Goal: Task Accomplishment & Management: Use online tool/utility

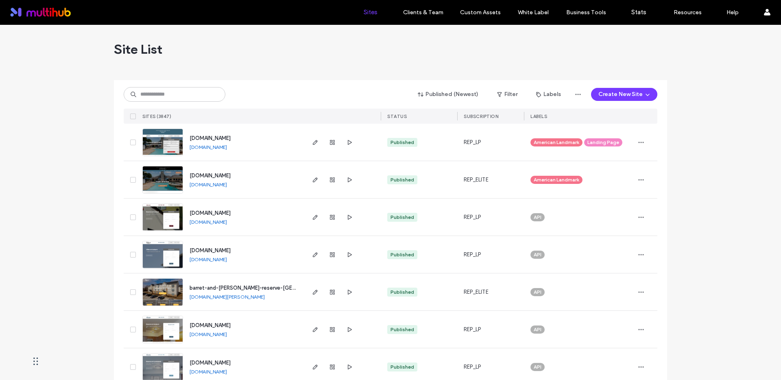
click at [196, 99] on input at bounding box center [175, 94] width 102 height 15
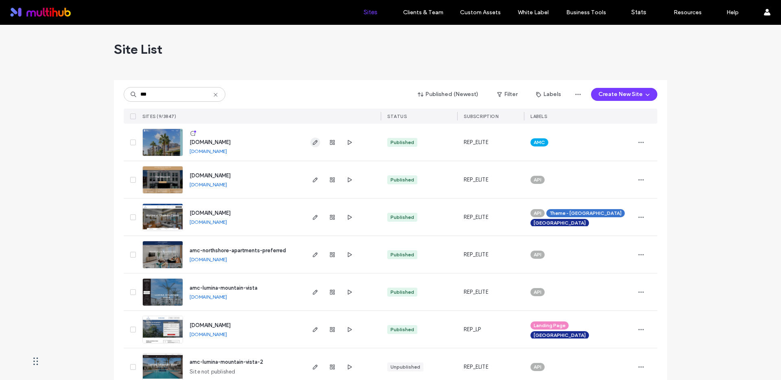
type input "***"
click at [312, 143] on icon "button" at bounding box center [315, 142] width 7 height 7
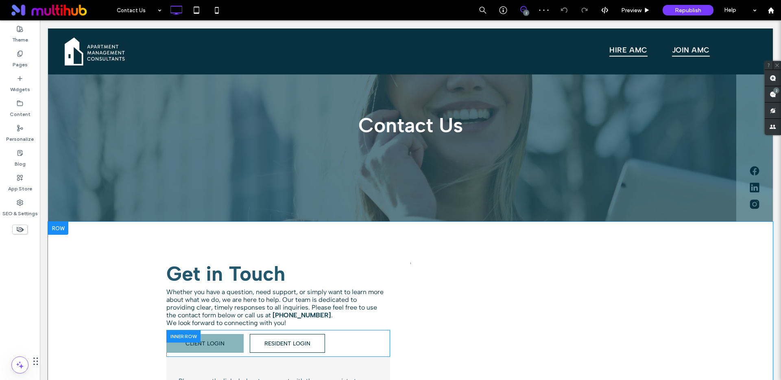
scroll to position [263, 0]
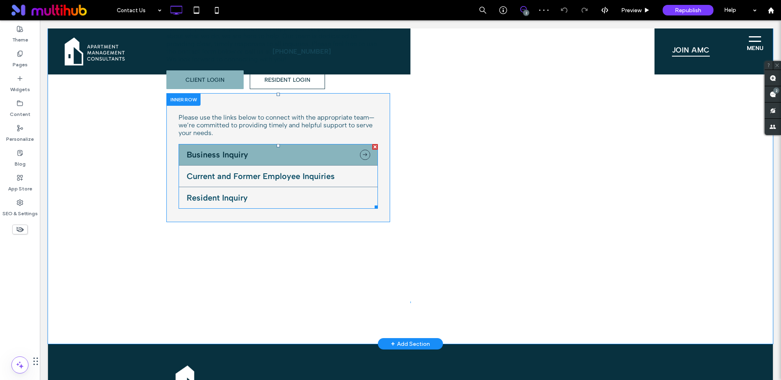
click at [271, 163] on span at bounding box center [278, 176] width 199 height 65
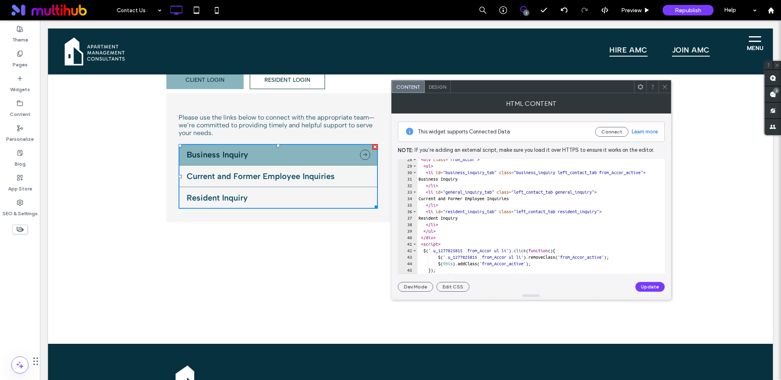
scroll to position [179, 0]
click at [456, 222] on div "< div class = "from_Accor" > < ul > < li id = "business_inquiry_tab" class = "b…" at bounding box center [600, 216] width 366 height 122
click at [440, 164] on div "< div class = "from_Accor" > < ul > < li id = "business_inquiry_tab" class = "b…" at bounding box center [600, 216] width 366 height 122
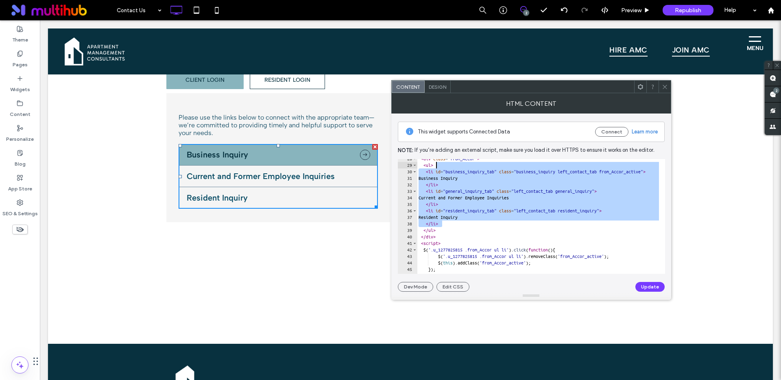
click at [454, 224] on div "< div class = "from_Accor" > < ul > < li id = "business_inquiry_tab" class = "b…" at bounding box center [600, 216] width 366 height 122
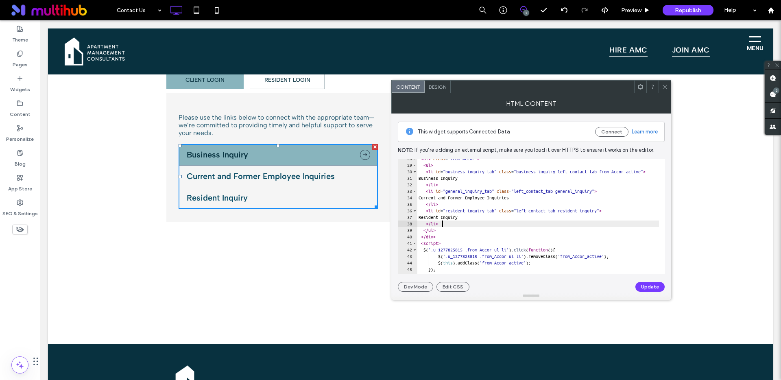
click at [446, 204] on div "< div class = "from_Accor" > < ul > < li id = "business_inquiry_tab" class = "b…" at bounding box center [600, 216] width 366 height 122
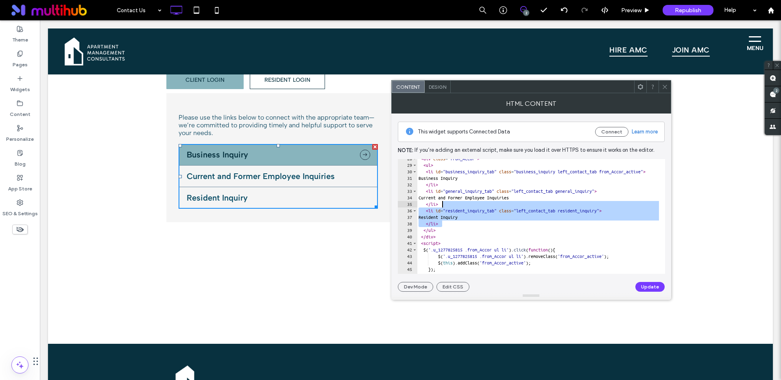
click at [478, 177] on div "< div class = "from_Accor" > < ul > < li id = "business_inquiry_tab" class = "b…" at bounding box center [600, 216] width 366 height 122
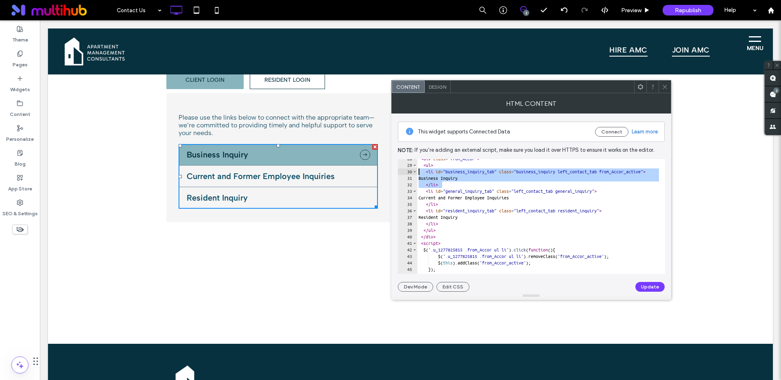
drag, startPoint x: 455, startPoint y: 184, endPoint x: 418, endPoint y: 170, distance: 39.4
click at [418, 170] on div "< div class = "from_Accor" > < ul > < li id = "business_inquiry_tab" class = "b…" at bounding box center [600, 216] width 366 height 122
type textarea "**********"
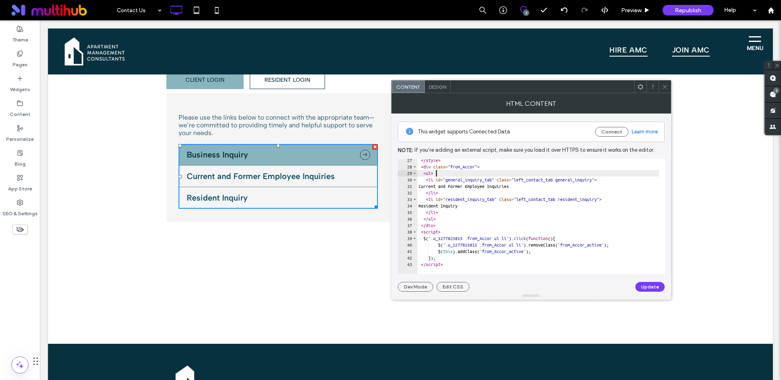
scroll to position [171, 0]
type textarea "*****"
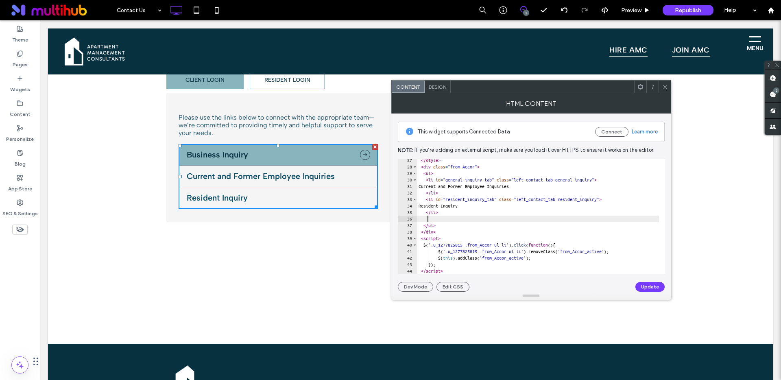
paste textarea "*****"
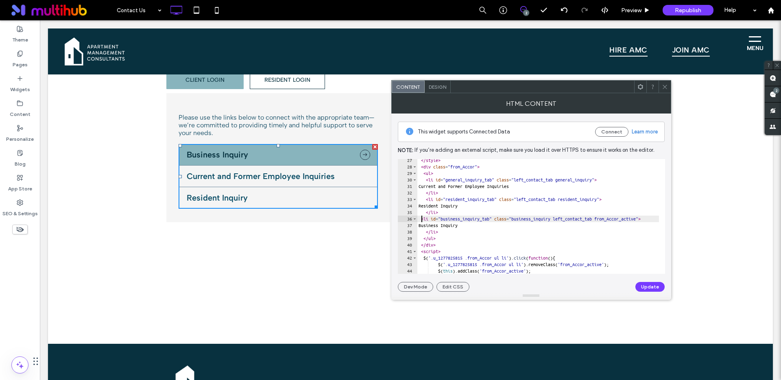
scroll to position [0, 1]
click at [421, 180] on div "</ style > < div class = "from_Accor" > < ul > < li id = "general_inquiry_tab" …" at bounding box center [600, 218] width 366 height 122
type textarea "**********"
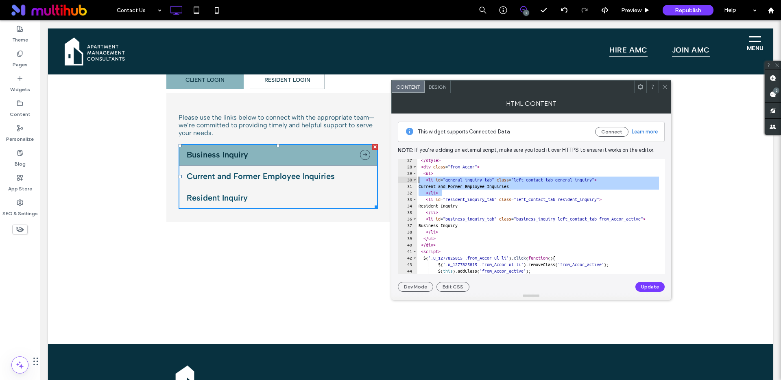
scroll to position [0, 0]
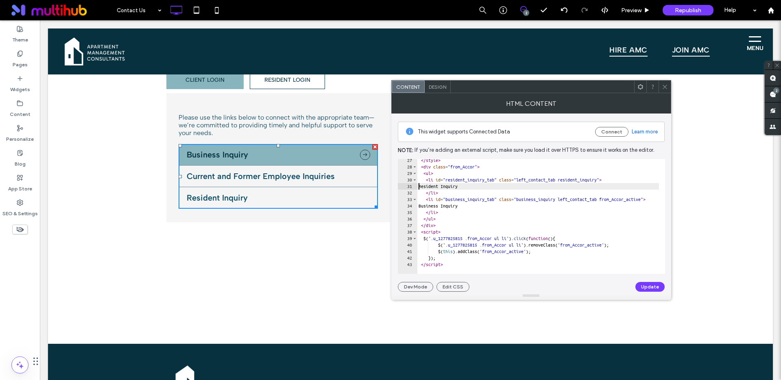
type textarea "*****"
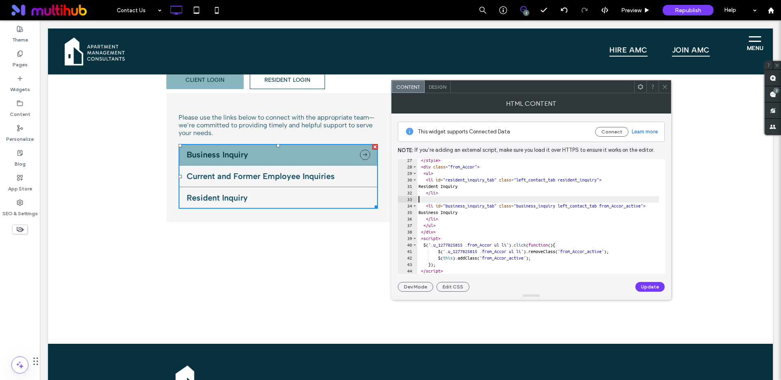
type textarea "*****"
paste textarea "*****"
type textarea "*****"
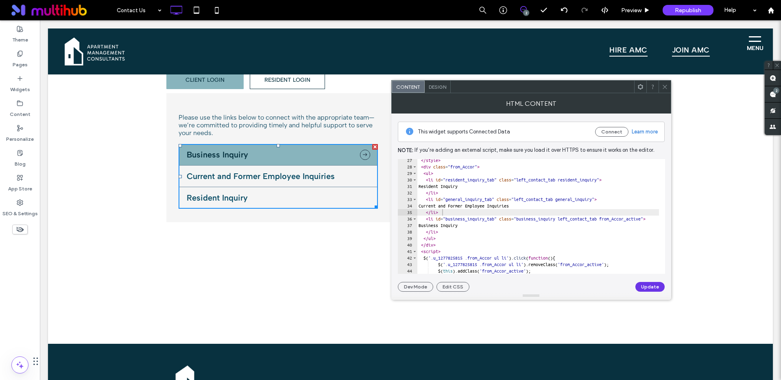
click at [648, 284] on button "Update" at bounding box center [649, 287] width 29 height 10
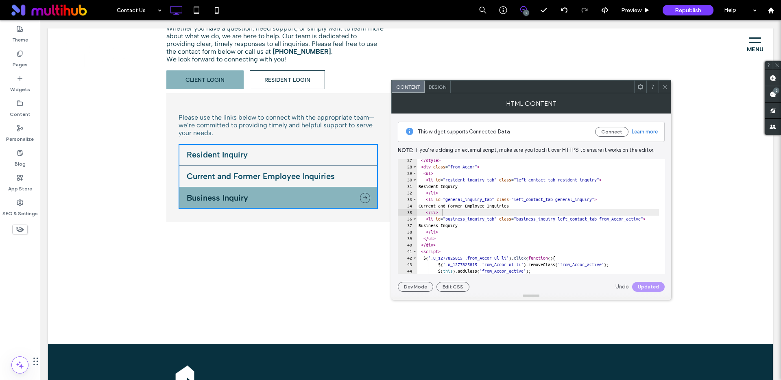
click at [666, 87] on icon at bounding box center [665, 87] width 6 height 6
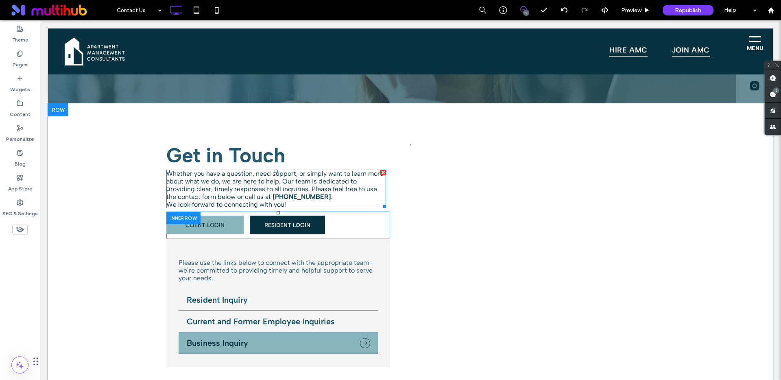
scroll to position [121, 0]
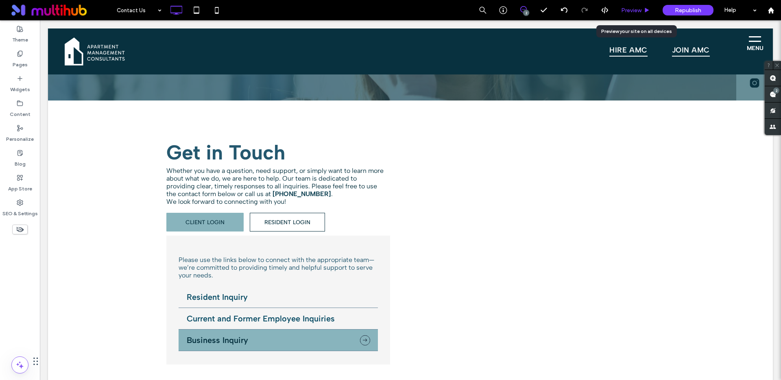
click at [636, 9] on span "Preview" at bounding box center [631, 10] width 20 height 7
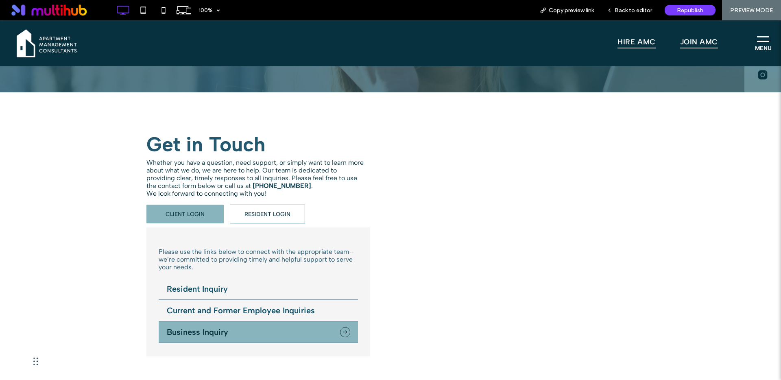
click at [213, 290] on li "Resident Inquiry" at bounding box center [258, 289] width 199 height 22
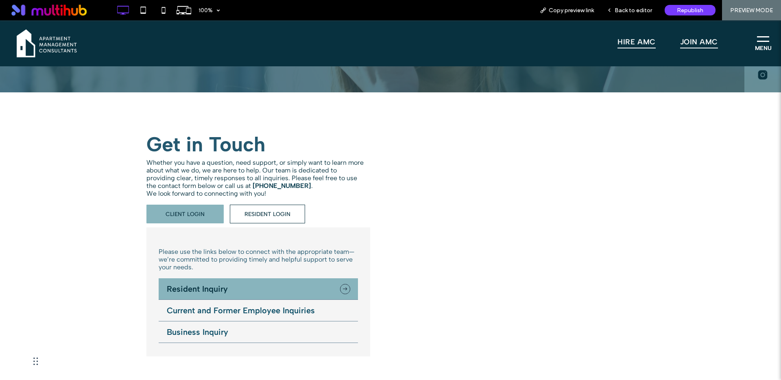
click at [212, 313] on li "Current and Former Employee Inquiries" at bounding box center [258, 311] width 199 height 22
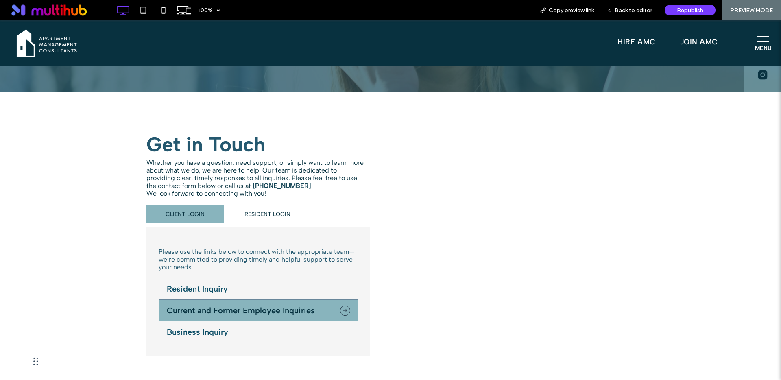
click at [210, 330] on li "Business Inquiry" at bounding box center [258, 332] width 199 height 22
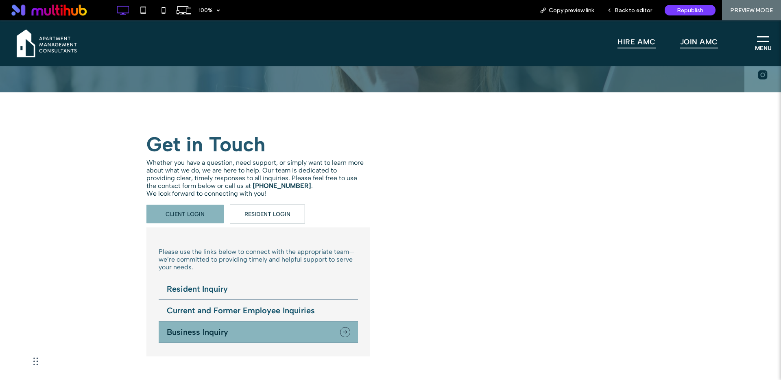
click at [215, 295] on li "Resident Inquiry" at bounding box center [258, 289] width 199 height 22
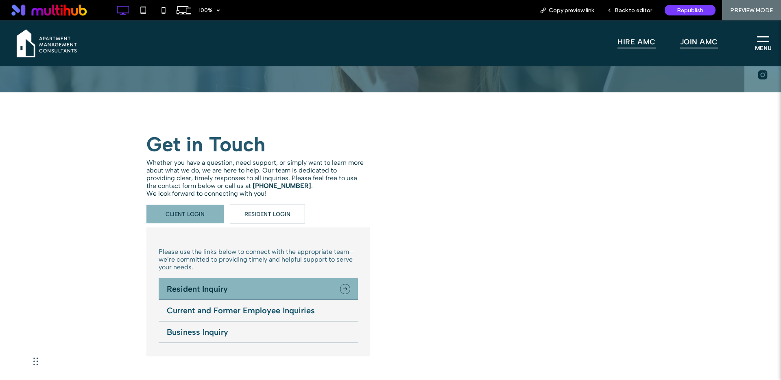
click at [215, 307] on li "Current and Former Employee Inquiries" at bounding box center [258, 311] width 199 height 22
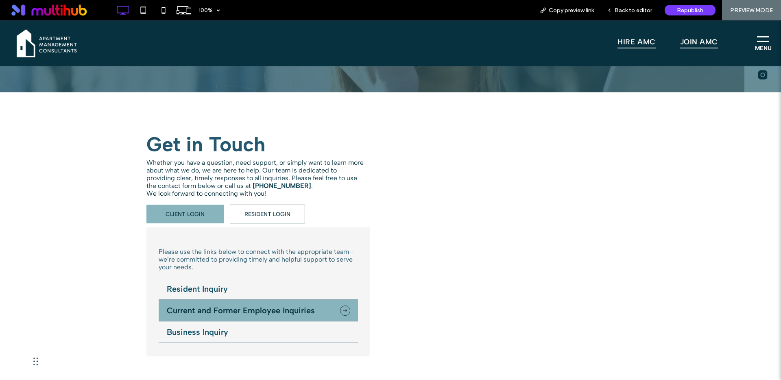
click at [211, 333] on li "Business Inquiry" at bounding box center [258, 332] width 199 height 22
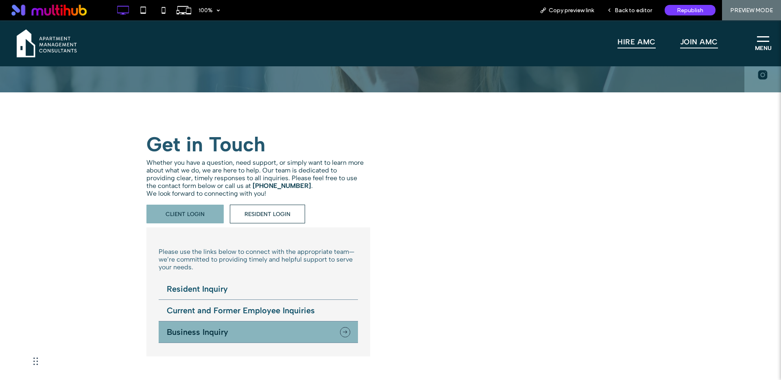
click at [222, 290] on li "Resident Inquiry" at bounding box center [258, 289] width 199 height 22
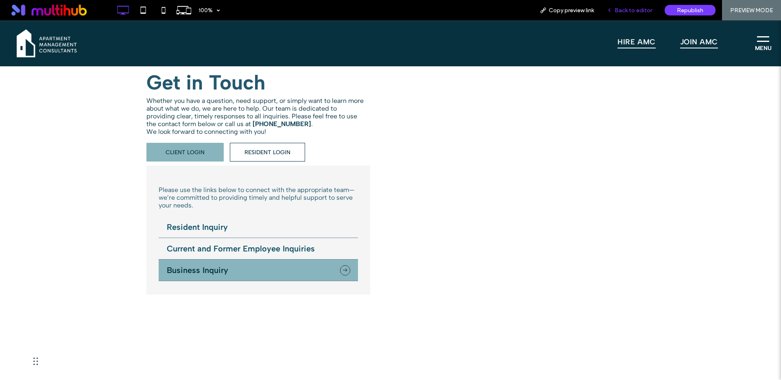
click at [632, 7] on span "Back to editor" at bounding box center [632, 10] width 37 height 7
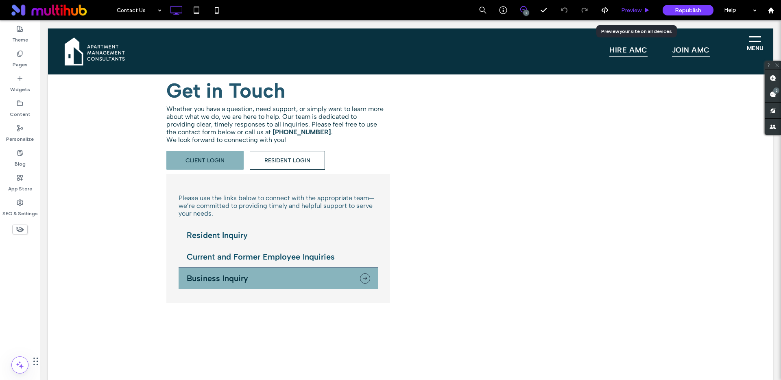
click at [632, 7] on span "Preview" at bounding box center [631, 10] width 20 height 7
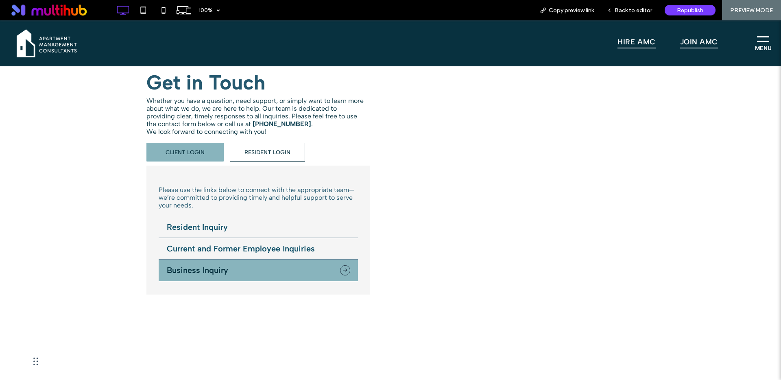
click at [214, 225] on li "Resident Inquiry" at bounding box center [258, 227] width 199 height 22
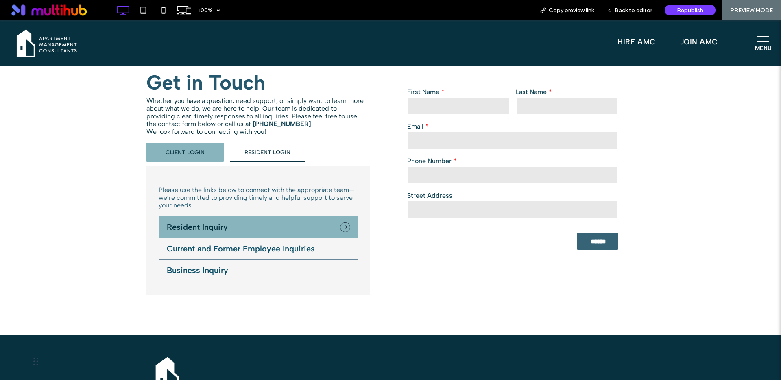
click at [211, 245] on li "Current and Former Employee Inquiries" at bounding box center [258, 249] width 199 height 22
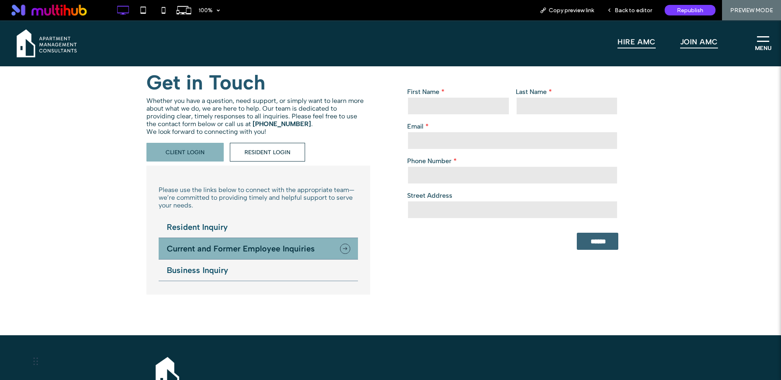
click at [201, 270] on li "Business Inquiry" at bounding box center [258, 270] width 199 height 22
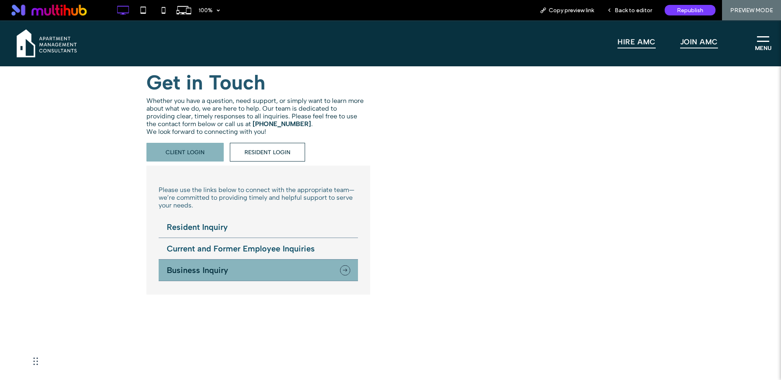
click at [213, 246] on li "Current and Former Employee Inquiries" at bounding box center [258, 249] width 199 height 22
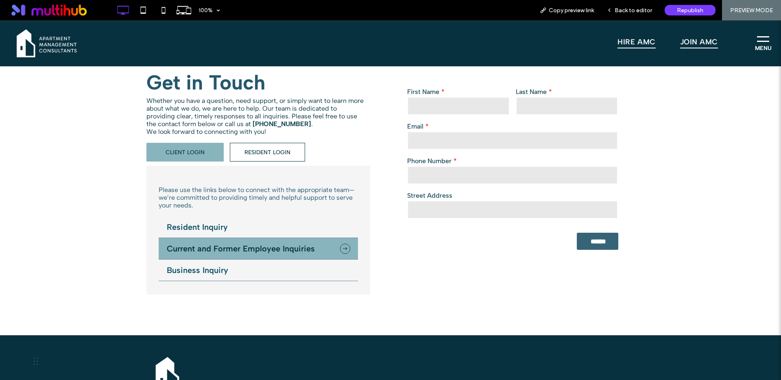
click at [217, 225] on li "Resident Inquiry" at bounding box center [258, 227] width 199 height 22
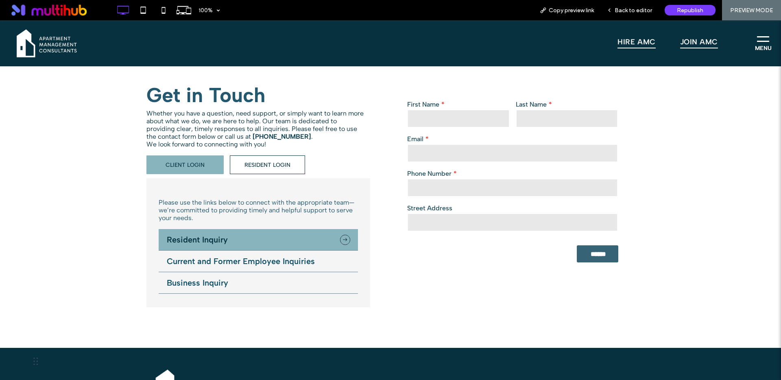
scroll to position [171, 0]
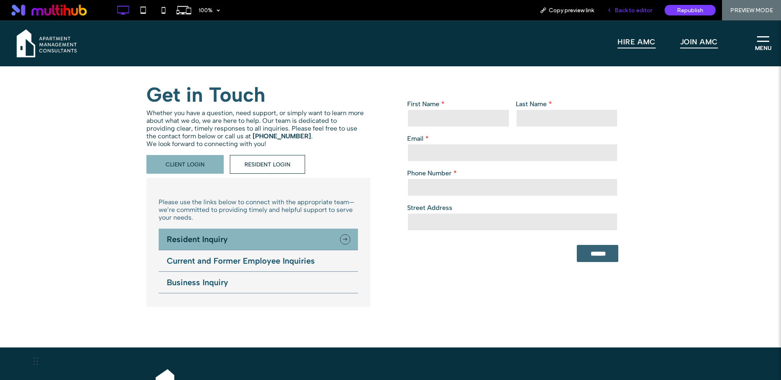
click at [643, 10] on span "Back to editor" at bounding box center [632, 10] width 37 height 7
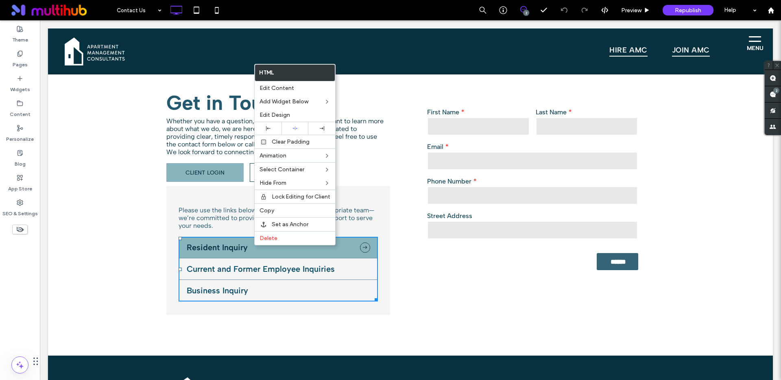
click at [527, 177] on label "Phone Number" at bounding box center [532, 181] width 211 height 8
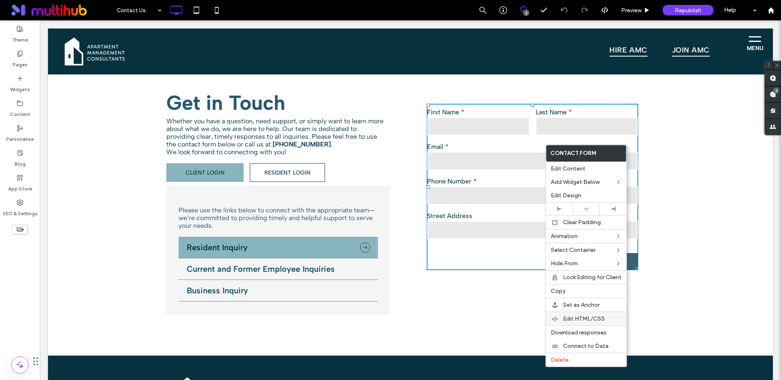
click at [574, 318] on span "Edit HTML/CSS" at bounding box center [584, 318] width 42 height 7
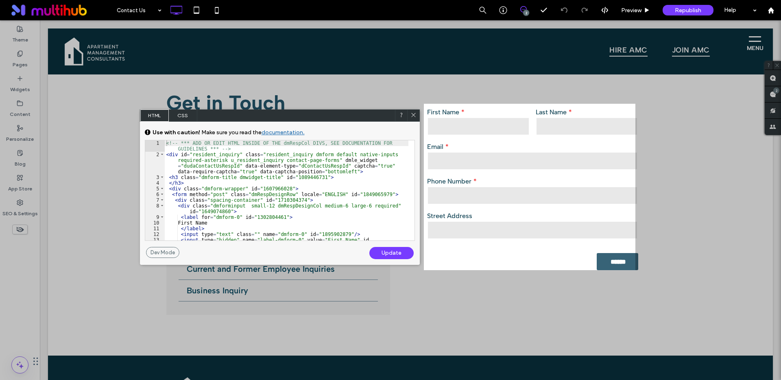
click at [412, 115] on icon at bounding box center [413, 115] width 6 height 6
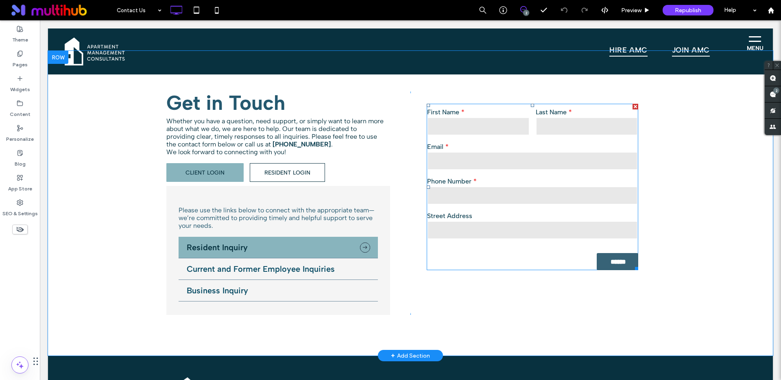
click at [488, 135] on div "First Name" at bounding box center [478, 122] width 109 height 35
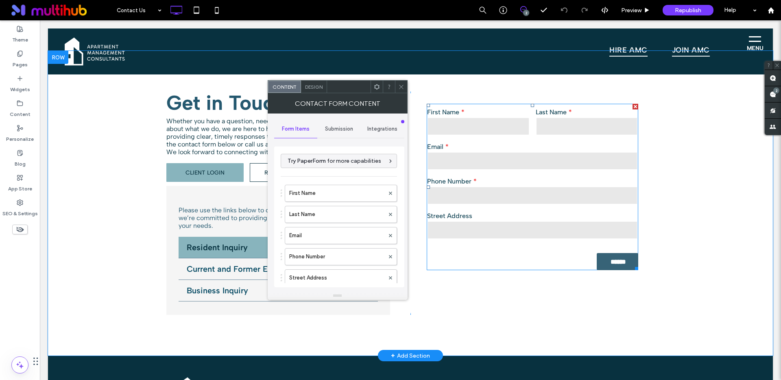
type input "******"
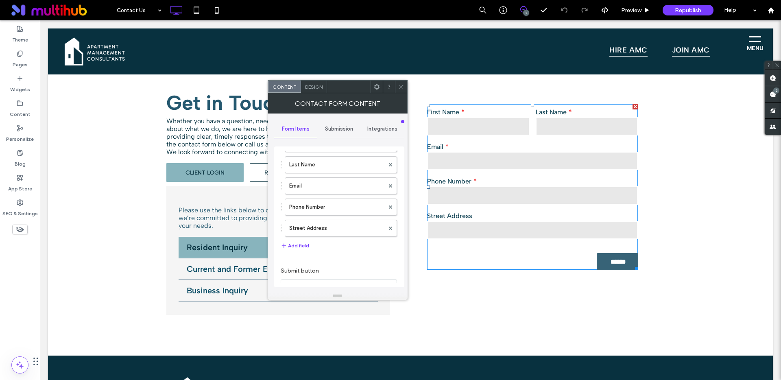
scroll to position [54, 0]
click at [302, 222] on label "Street Address" at bounding box center [336, 224] width 95 height 16
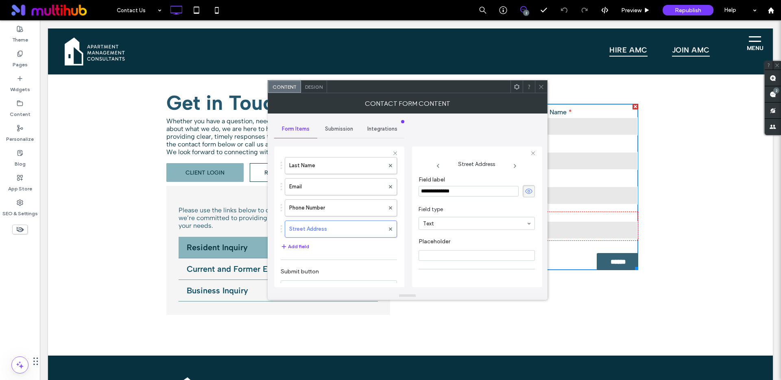
click at [433, 192] on input "**********" at bounding box center [468, 191] width 100 height 11
type input "**********"
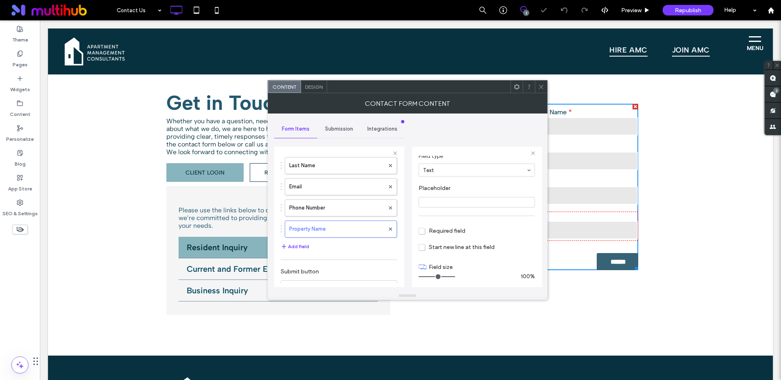
click at [425, 231] on span "Required field" at bounding box center [441, 230] width 47 height 7
click at [483, 216] on div "**********" at bounding box center [476, 191] width 116 height 144
click at [542, 85] on use at bounding box center [541, 87] width 4 height 4
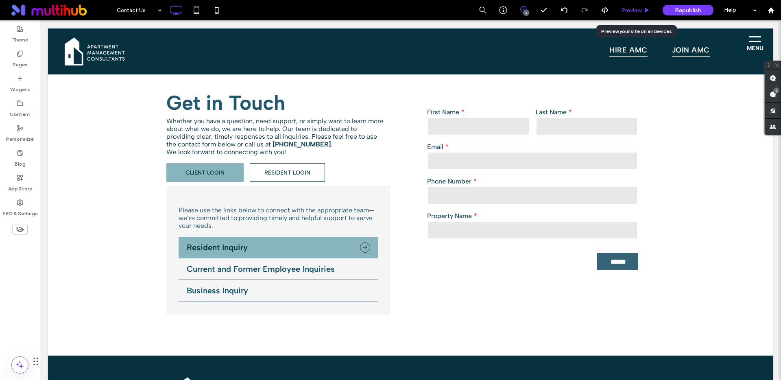
click at [633, 10] on span "Preview" at bounding box center [631, 10] width 20 height 7
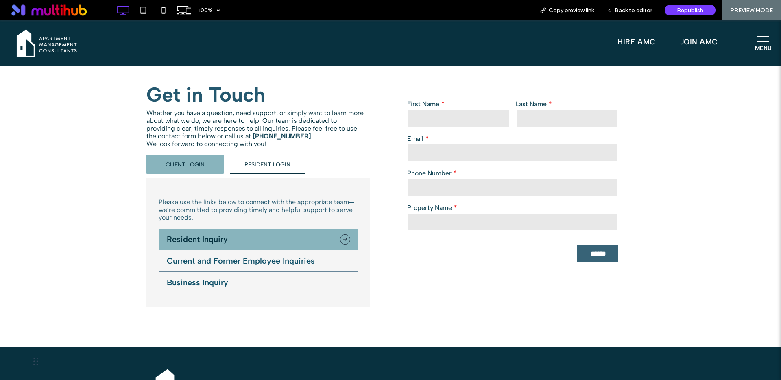
click at [267, 259] on li "Current and Former Employee Inquiries" at bounding box center [258, 261] width 199 height 22
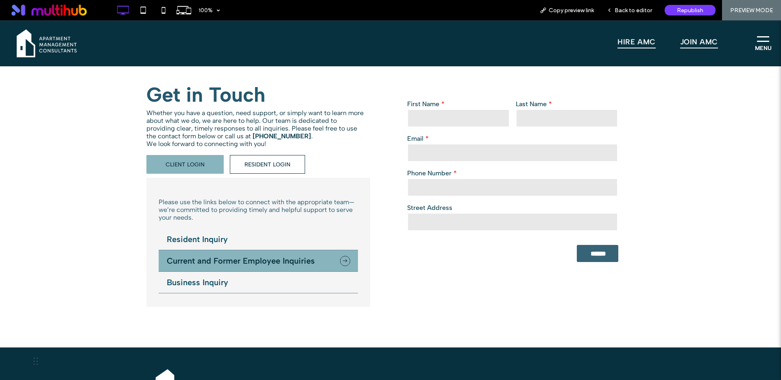
click at [276, 240] on li "Resident Inquiry" at bounding box center [258, 240] width 199 height 22
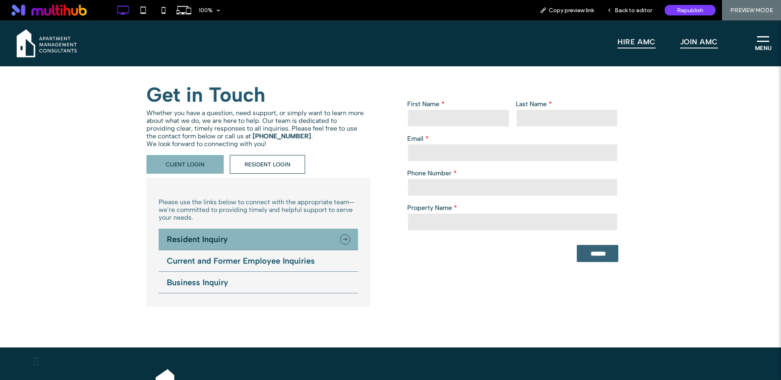
click at [271, 255] on li "Current and Former Employee Inquiries" at bounding box center [258, 261] width 199 height 22
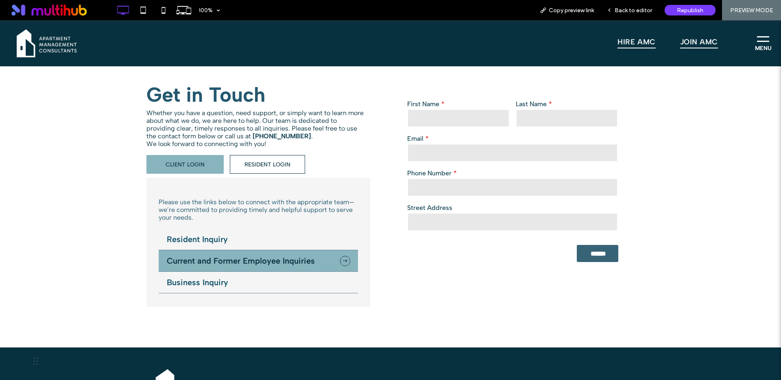
click at [266, 236] on li "Resident Inquiry" at bounding box center [258, 240] width 199 height 22
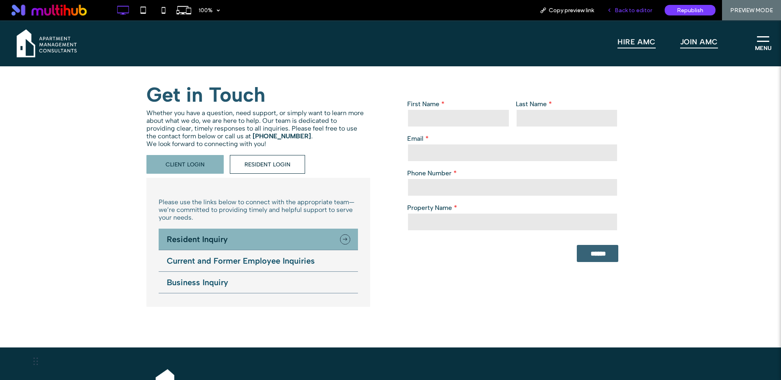
click at [627, 7] on span "Back to editor" at bounding box center [632, 10] width 37 height 7
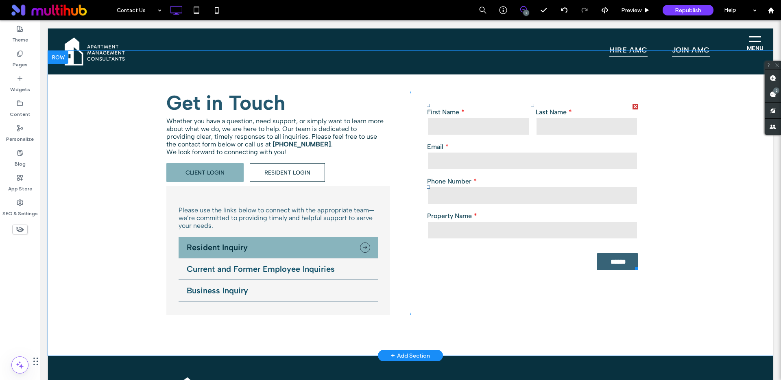
click at [537, 218] on label "Property Name" at bounding box center [532, 216] width 211 height 8
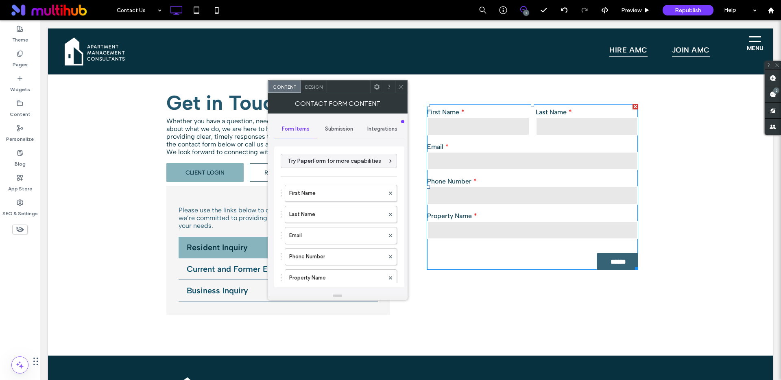
click at [340, 126] on span "Submission" at bounding box center [339, 129] width 28 height 7
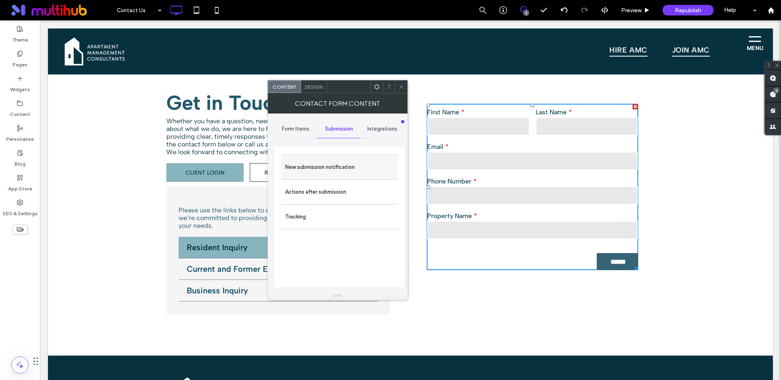
click at [339, 164] on label "New submission notification" at bounding box center [339, 167] width 109 height 16
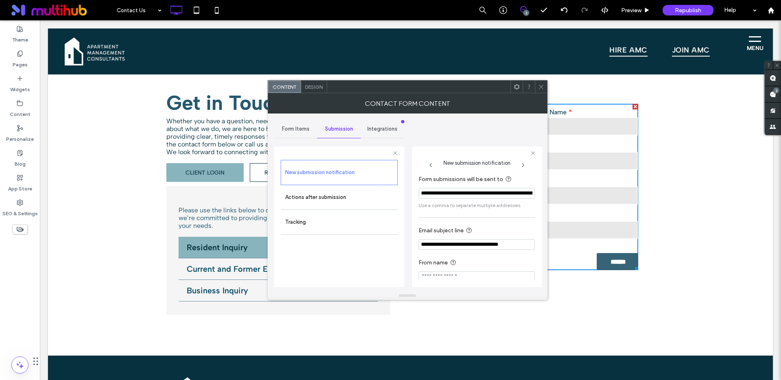
click at [452, 194] on input "**********" at bounding box center [476, 193] width 116 height 11
click at [475, 192] on input "**********" at bounding box center [474, 193] width 112 height 11
paste input "**********"
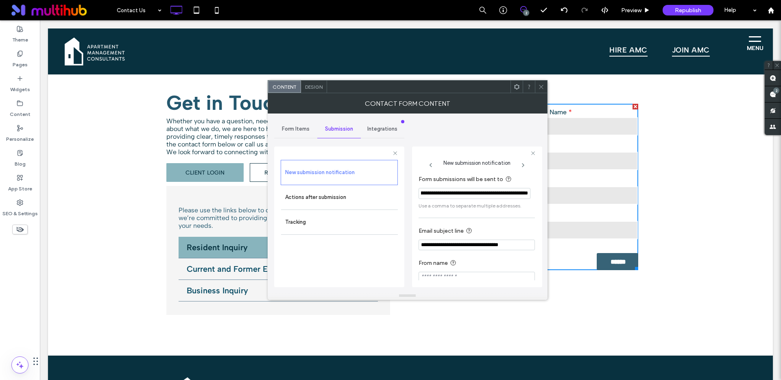
scroll to position [0, 190]
type input "**********"
click at [479, 133] on div "**********" at bounding box center [407, 202] width 267 height 178
click at [389, 130] on span "Integrations" at bounding box center [382, 129] width 30 height 7
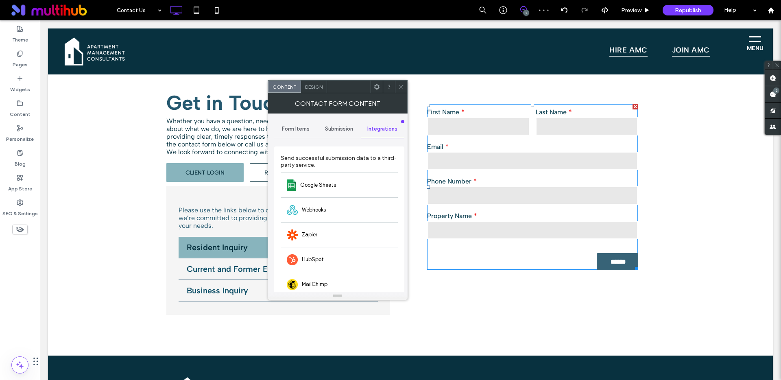
click at [305, 133] on div "Form Items" at bounding box center [296, 129] width 44 height 18
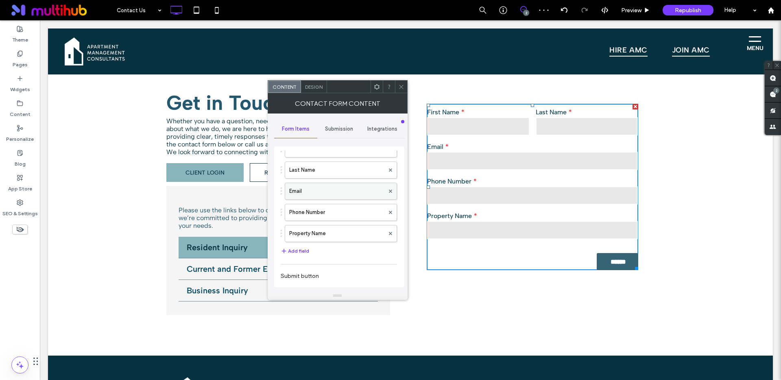
scroll to position [51, 0]
click at [302, 244] on button "Add field" at bounding box center [295, 244] width 28 height 10
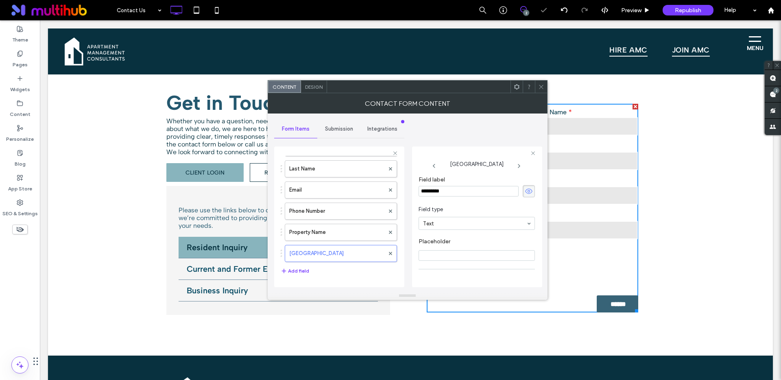
click at [444, 187] on input "*********" at bounding box center [468, 191] width 100 height 11
type input "*******"
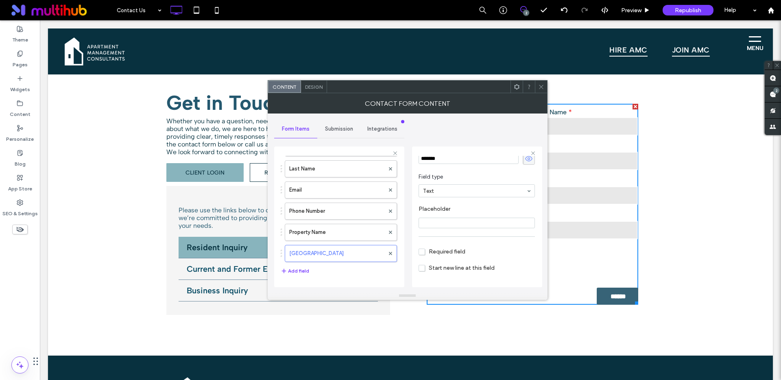
click at [420, 250] on span "Required field" at bounding box center [441, 251] width 47 height 7
click at [541, 87] on use at bounding box center [541, 87] width 4 height 4
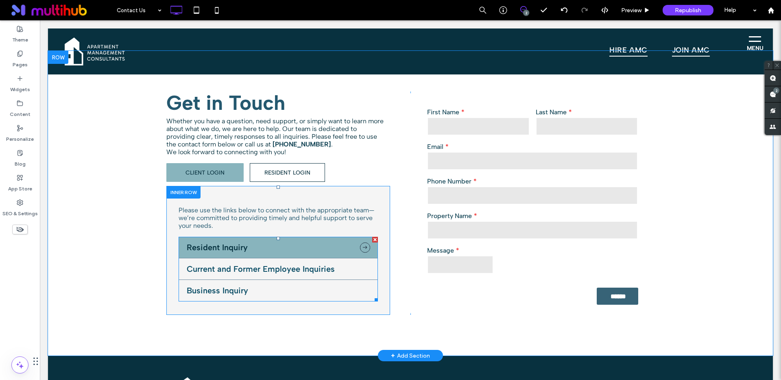
click at [278, 246] on span at bounding box center [278, 269] width 199 height 65
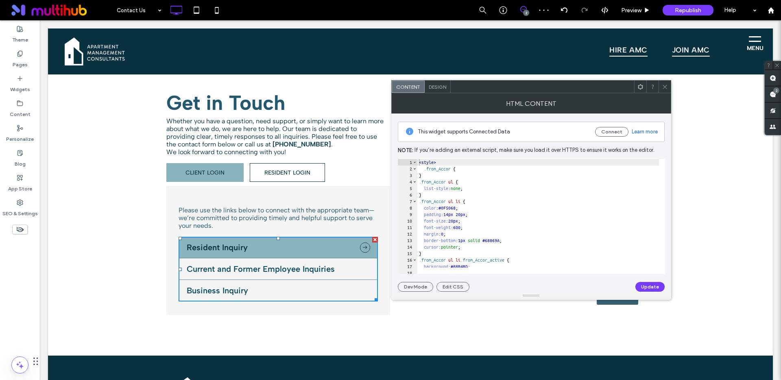
click at [664, 89] on icon at bounding box center [665, 87] width 6 height 6
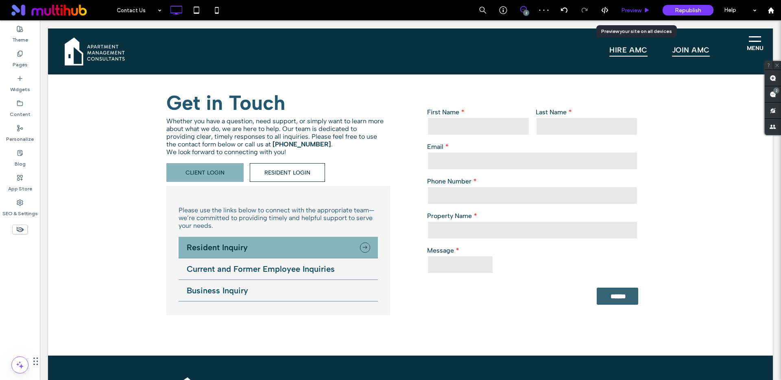
click at [626, 8] on span "Preview" at bounding box center [631, 10] width 20 height 7
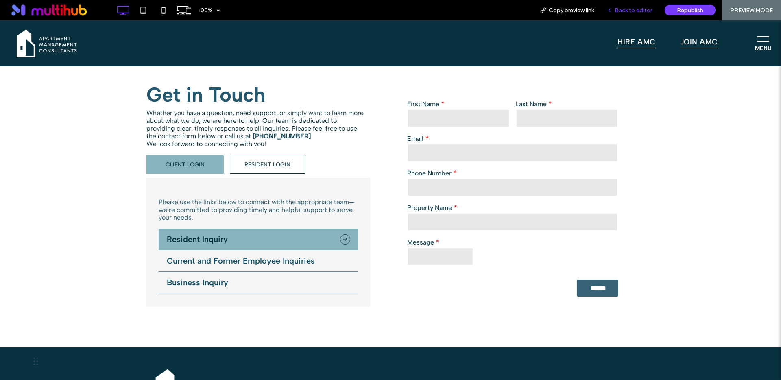
click at [626, 9] on span "Back to editor" at bounding box center [632, 10] width 37 height 7
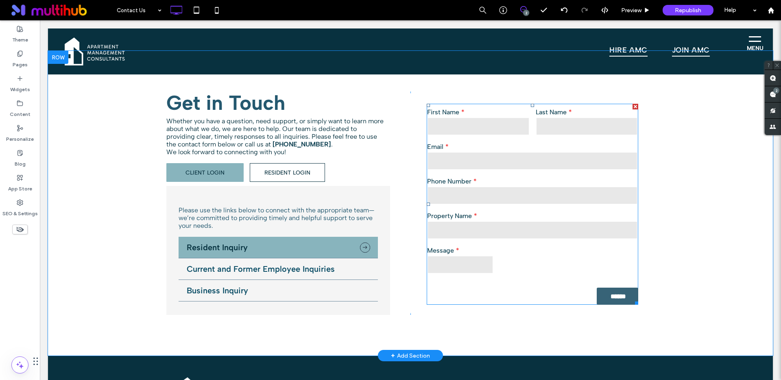
click at [518, 178] on label "Phone Number" at bounding box center [532, 181] width 211 height 8
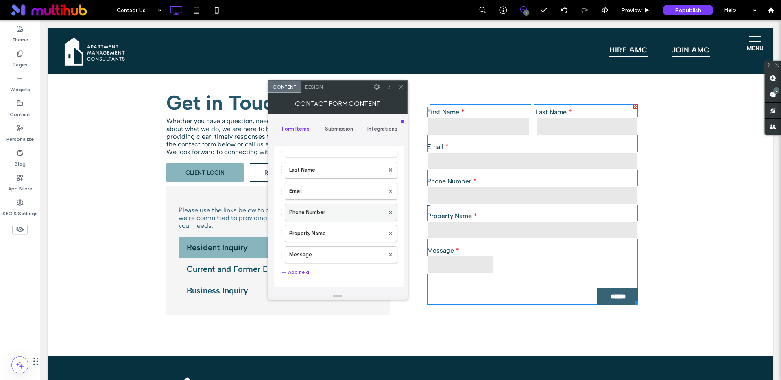
scroll to position [80, 0]
click at [319, 221] on label "Message" at bounding box center [336, 219] width 95 height 16
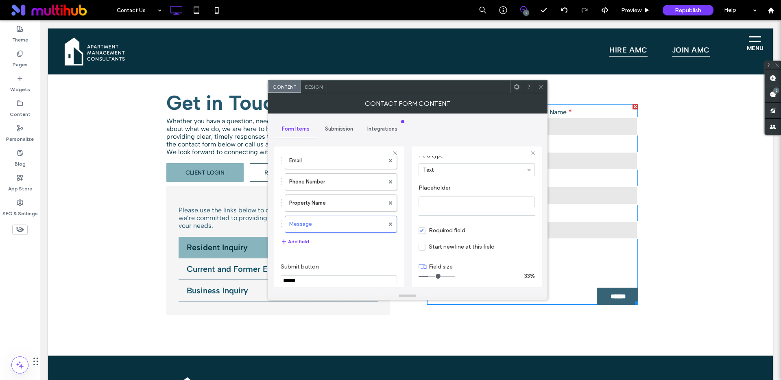
scroll to position [57, 0]
drag, startPoint x: 430, startPoint y: 274, endPoint x: 453, endPoint y: 270, distance: 22.6
type input "**"
click at [453, 273] on input "range" at bounding box center [436, 273] width 37 height 1
click at [540, 87] on use at bounding box center [541, 87] width 4 height 4
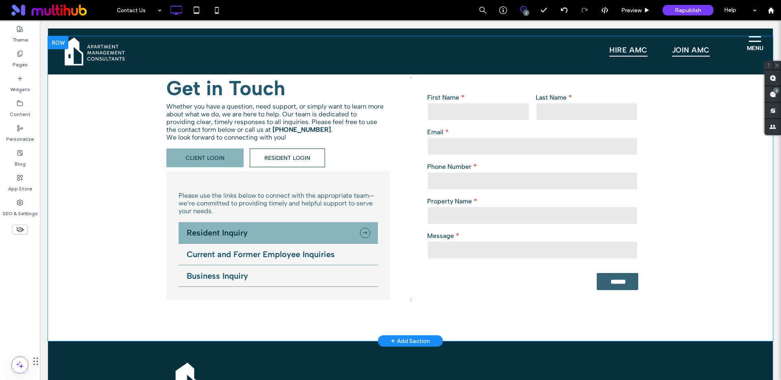
scroll to position [193, 0]
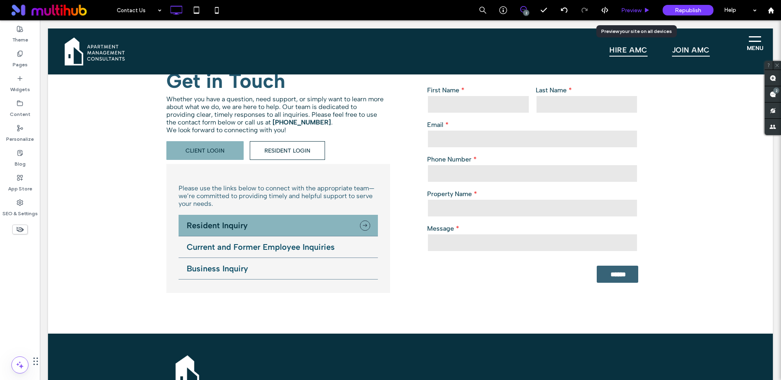
click at [631, 8] on span "Preview" at bounding box center [631, 10] width 20 height 7
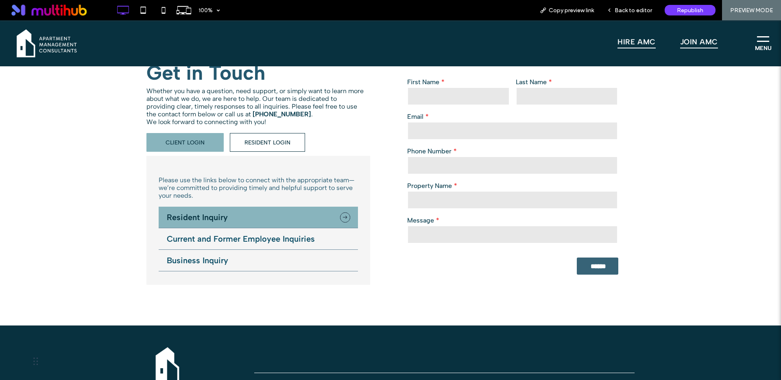
click at [220, 244] on li "Current and Former Employee Inquiries" at bounding box center [258, 239] width 199 height 22
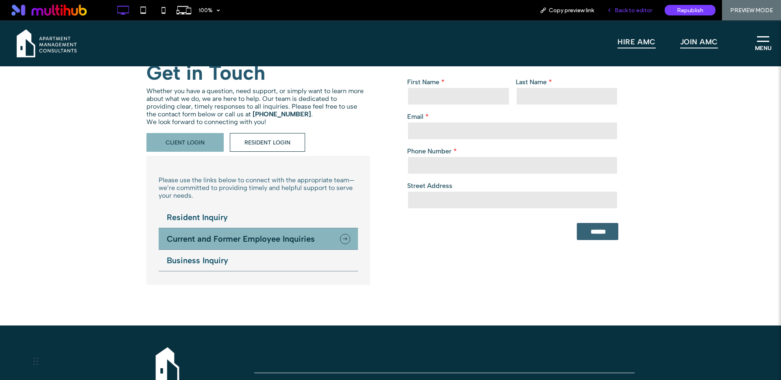
click at [625, 12] on span "Back to editor" at bounding box center [632, 10] width 37 height 7
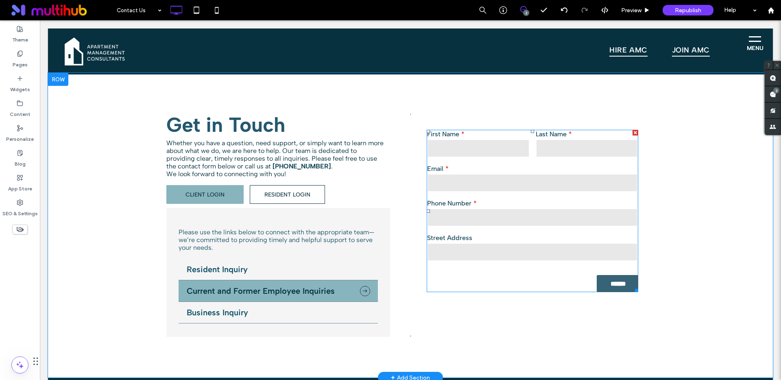
scroll to position [139, 0]
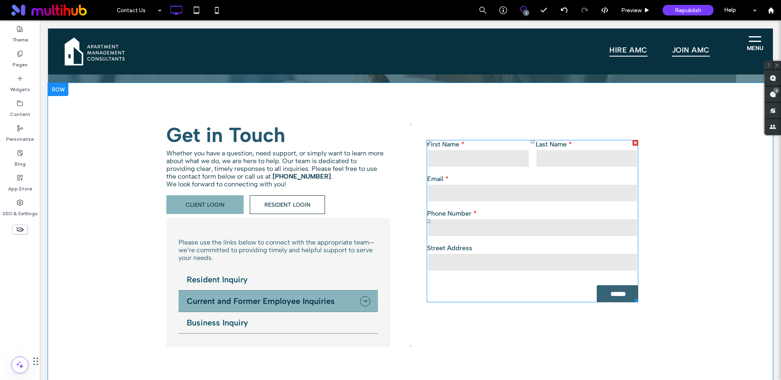
click at [526, 175] on label "Email" at bounding box center [532, 179] width 211 height 8
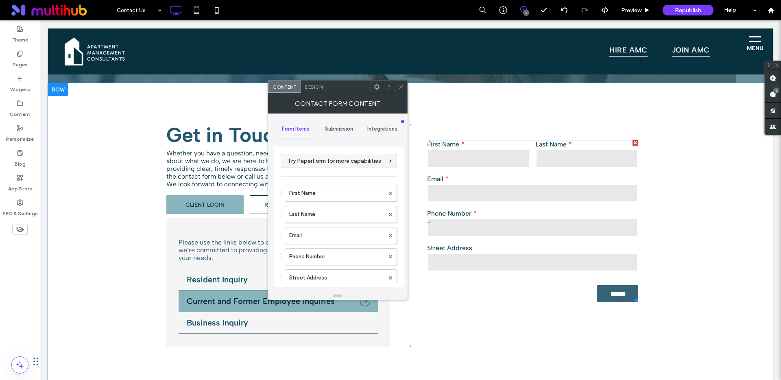
type input "******"
type input "**********"
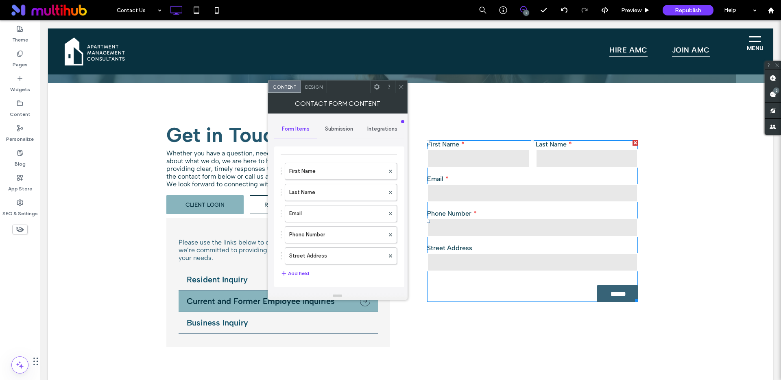
scroll to position [71, 0]
click at [299, 225] on button "Add field" at bounding box center [295, 225] width 28 height 10
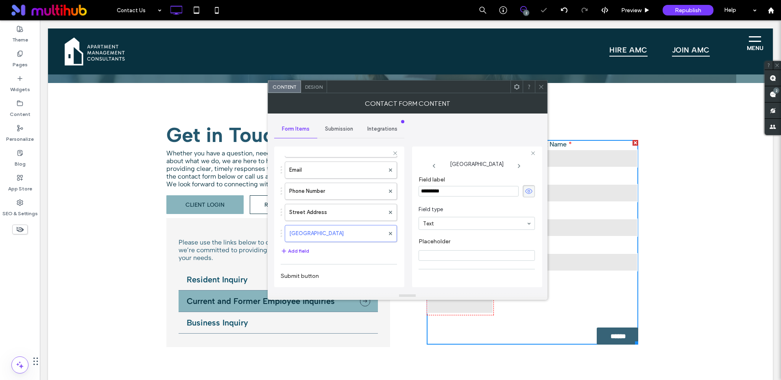
click at [454, 191] on input "*********" at bounding box center [468, 191] width 100 height 11
type input "*******"
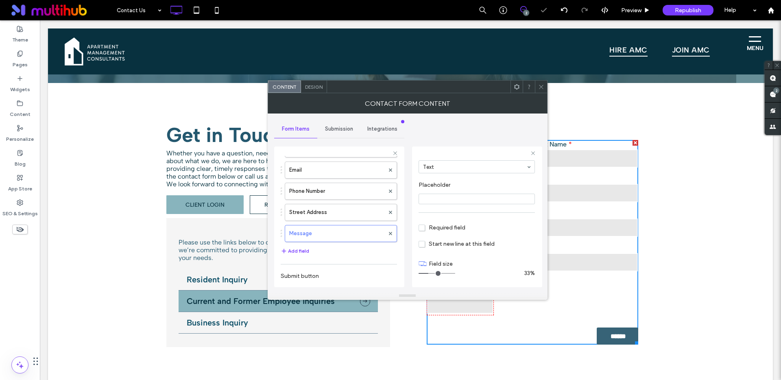
click at [419, 231] on section "Required field" at bounding box center [476, 227] width 116 height 20
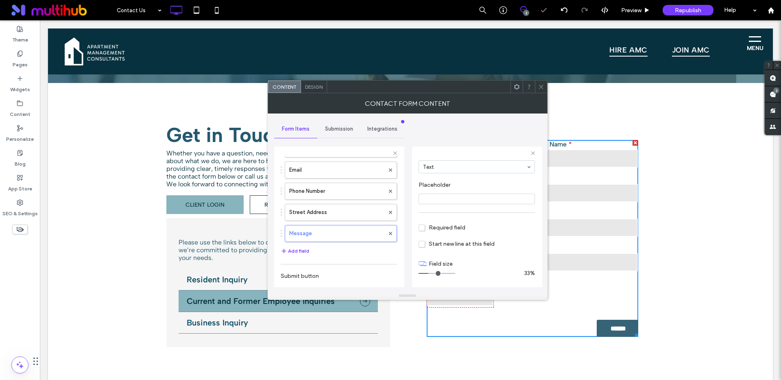
click at [421, 229] on span "Required field" at bounding box center [441, 227] width 47 height 7
drag, startPoint x: 430, startPoint y: 273, endPoint x: 455, endPoint y: 271, distance: 24.9
type input "**"
click at [455, 273] on input "range" at bounding box center [436, 273] width 37 height 1
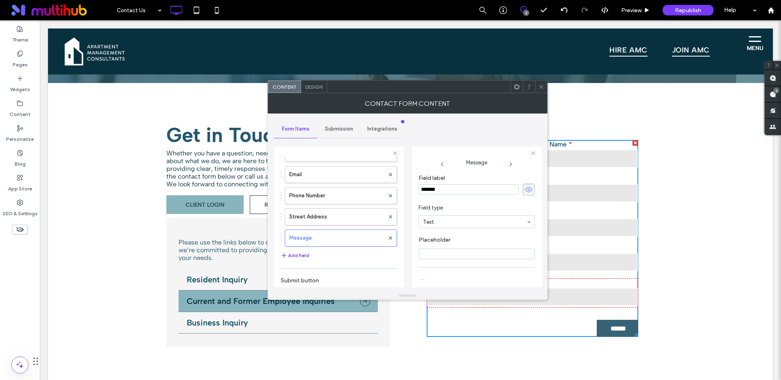
scroll to position [0, 0]
click at [540, 87] on icon at bounding box center [541, 87] width 6 height 6
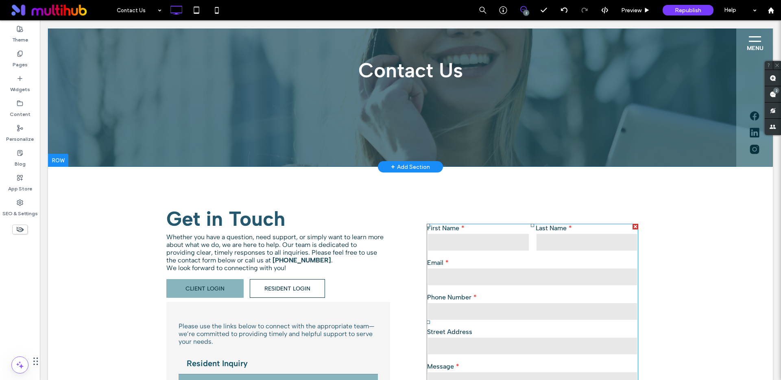
scroll to position [38, 0]
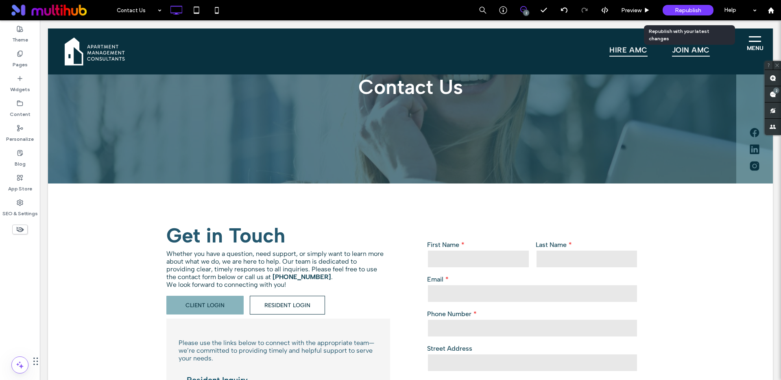
click at [671, 9] on div "Republish" at bounding box center [687, 10] width 51 height 11
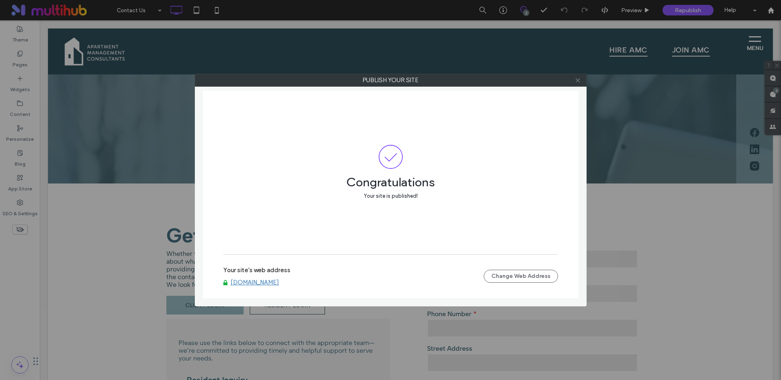
click at [579, 81] on icon at bounding box center [578, 80] width 6 height 6
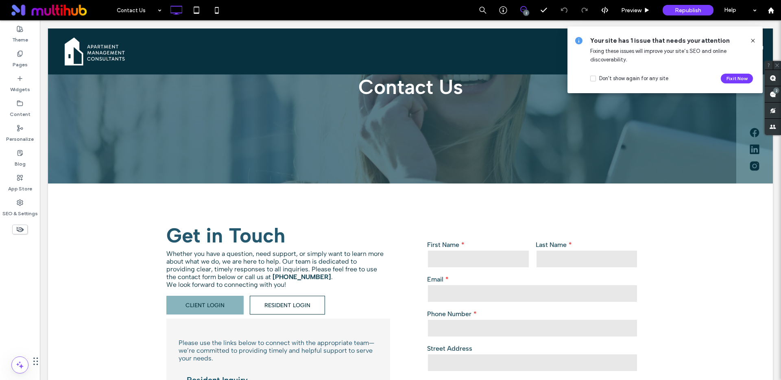
click at [753, 41] on use at bounding box center [753, 41] width 4 height 4
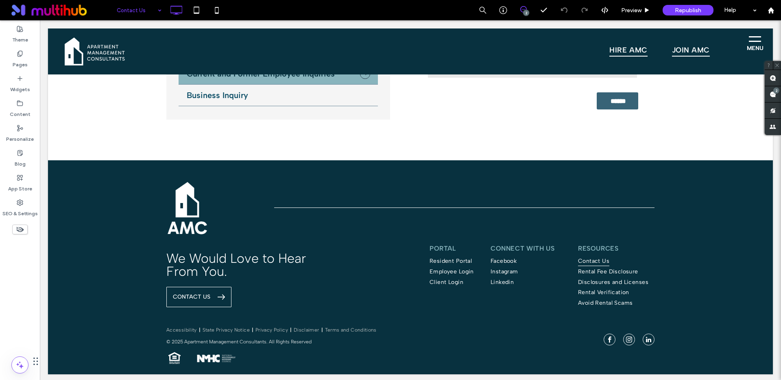
scroll to position [202, 0]
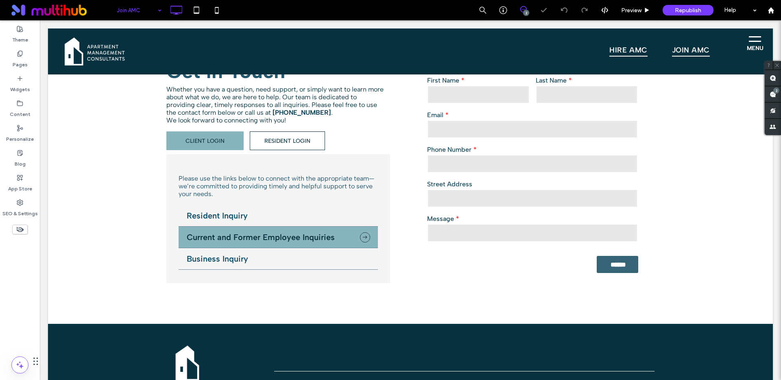
drag, startPoint x: 126, startPoint y: 4, endPoint x: 127, endPoint y: 11, distance: 6.6
click at [126, 4] on input at bounding box center [137, 10] width 41 height 20
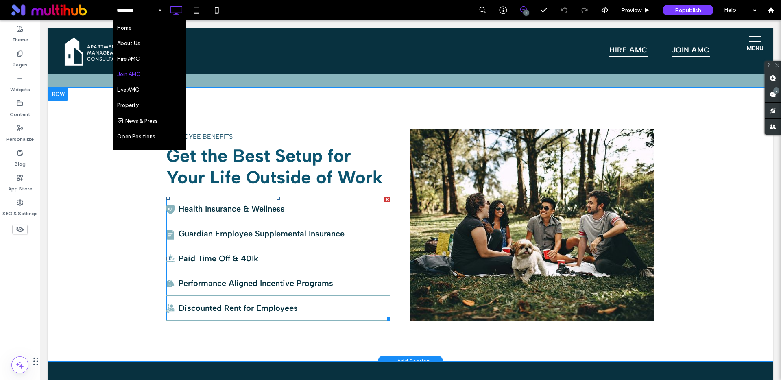
scroll to position [1764, 0]
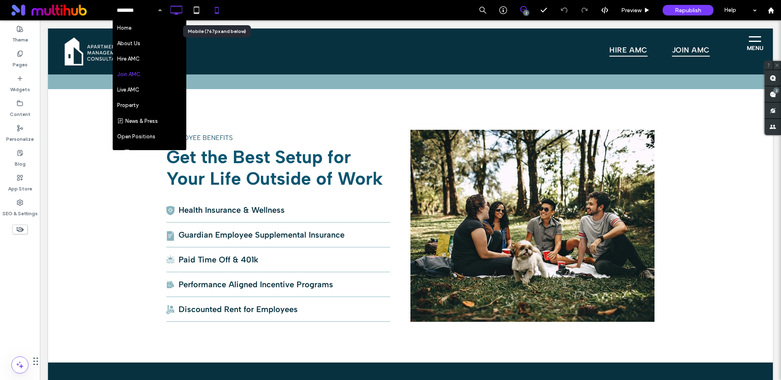
click at [213, 15] on icon at bounding box center [217, 10] width 16 height 16
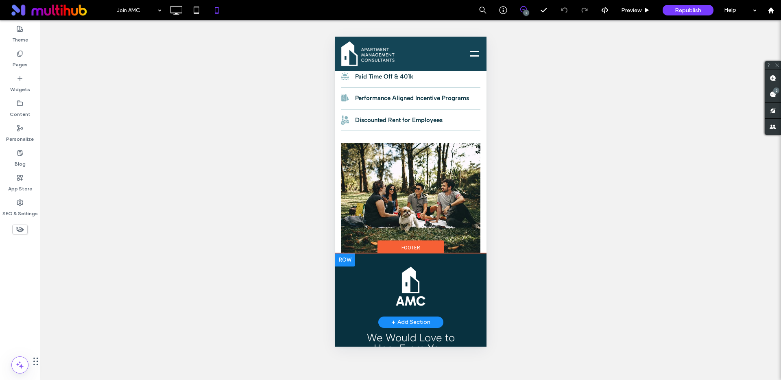
scroll to position [2428, 0]
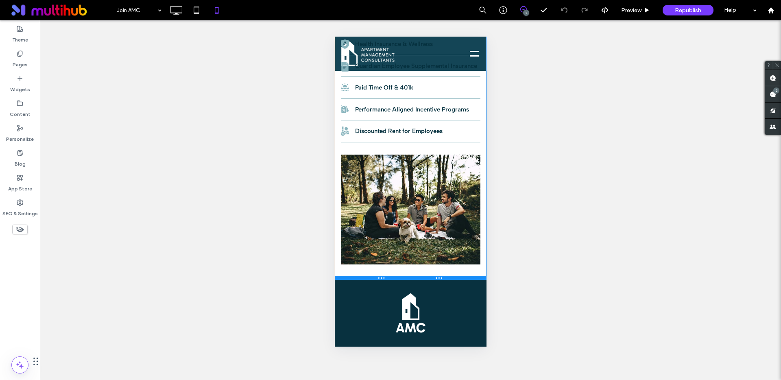
drag, startPoint x: 447, startPoint y: 245, endPoint x: 448, endPoint y: 268, distance: 22.4
click at [448, 276] on div at bounding box center [410, 278] width 152 height 4
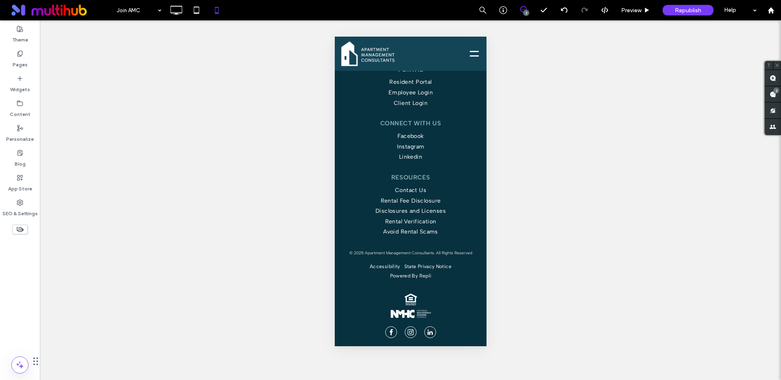
scroll to position [2737, 0]
click at [176, 13] on use at bounding box center [177, 10] width 12 height 9
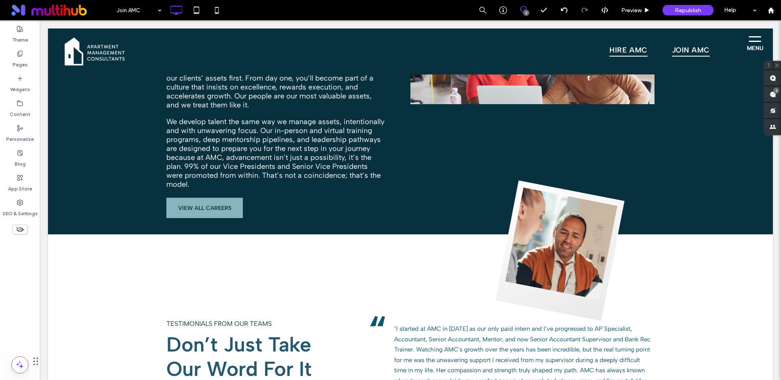
scroll to position [0, 0]
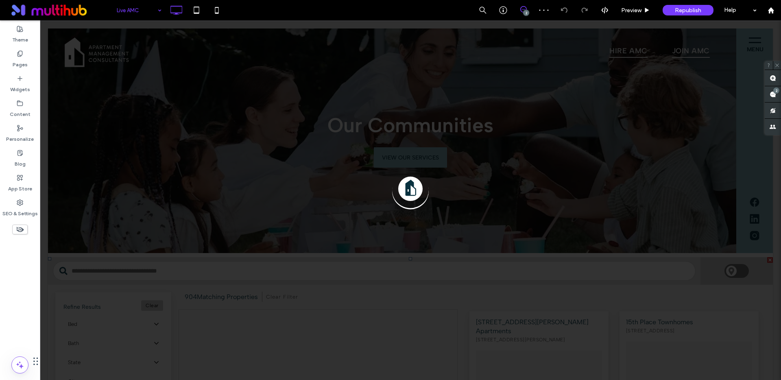
click at [126, 11] on input at bounding box center [137, 10] width 41 height 20
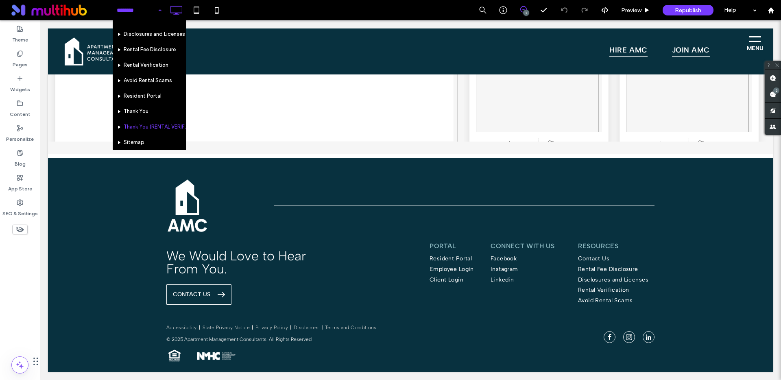
scroll to position [160, 0]
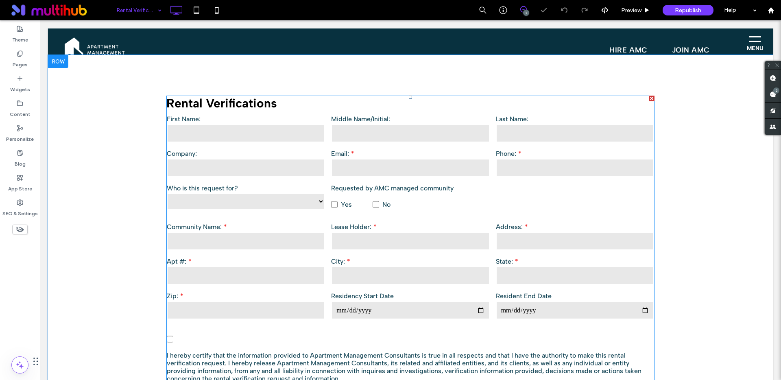
scroll to position [205, 0]
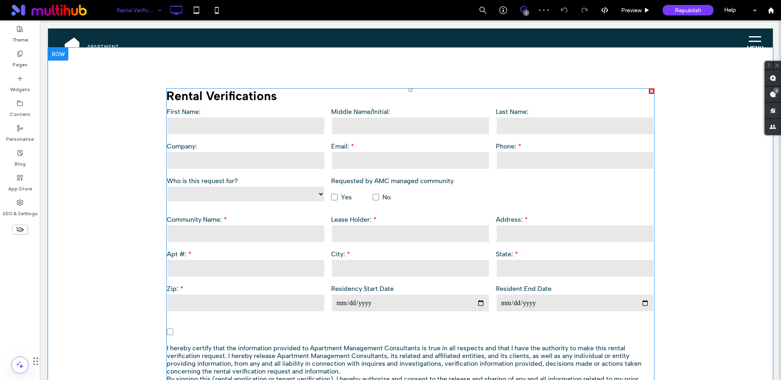
click at [396, 210] on div "Requested by AMC managed community Yes No" at bounding box center [410, 193] width 164 height 39
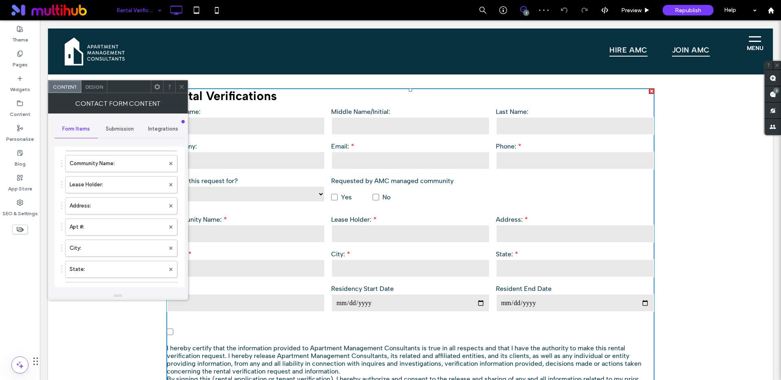
scroll to position [227, 0]
click at [181, 88] on icon at bounding box center [182, 87] width 6 height 6
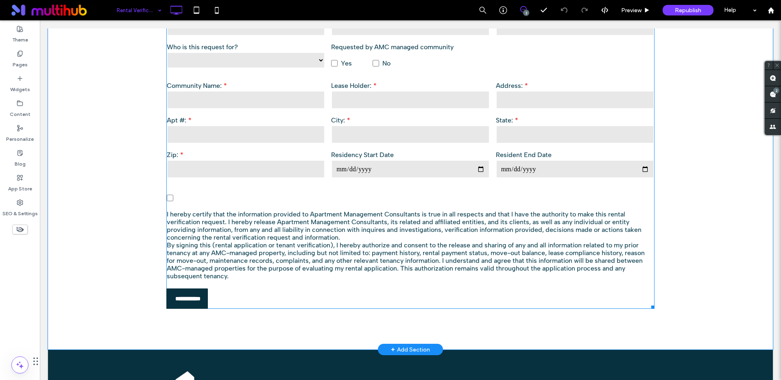
scroll to position [341, 0]
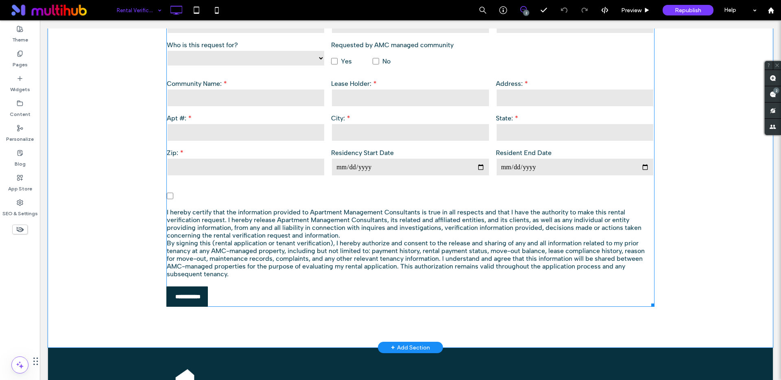
click at [314, 195] on label "I hereby certify that the information provided to Apartment Management Consulta…" at bounding box center [410, 230] width 487 height 94
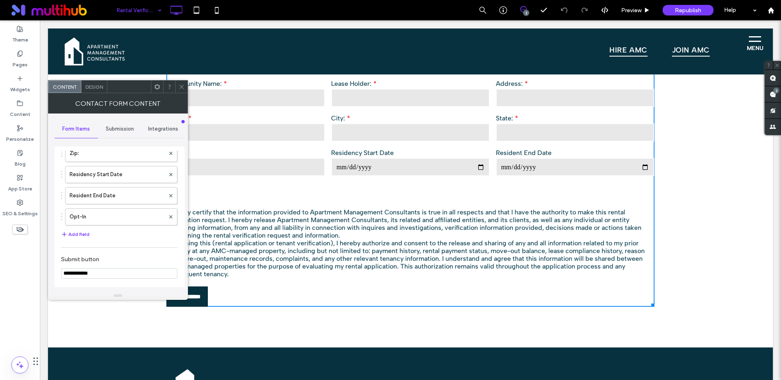
scroll to position [330, 0]
click at [181, 184] on div "**********" at bounding box center [119, 216] width 130 height 141
click at [73, 240] on button "Add field" at bounding box center [75, 240] width 28 height 10
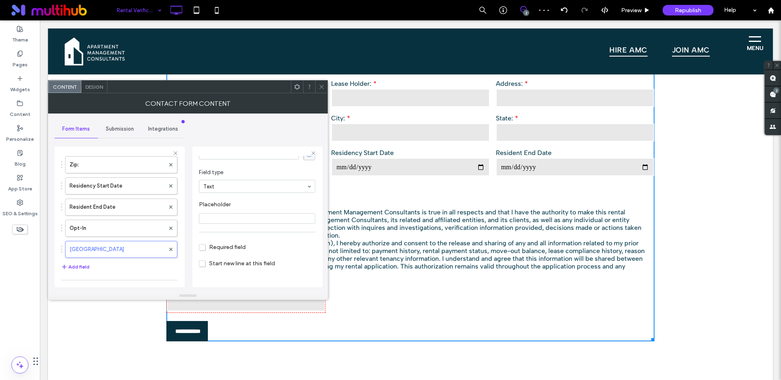
scroll to position [0, 0]
click at [233, 189] on input "*********" at bounding box center [249, 191] width 100 height 11
click at [169, 249] on icon at bounding box center [170, 249] width 3 height 3
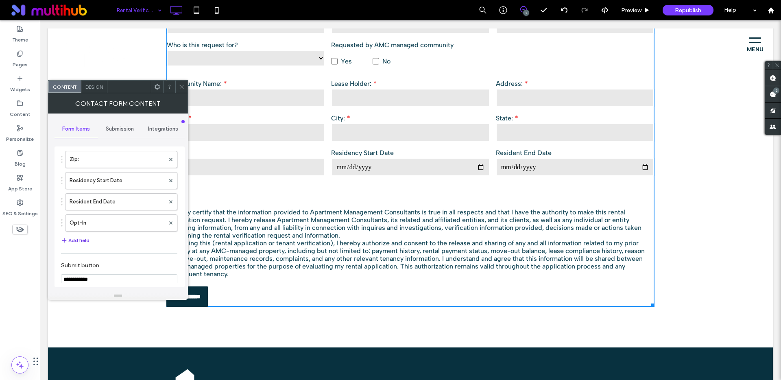
click at [77, 243] on button "Add field" at bounding box center [75, 240] width 28 height 10
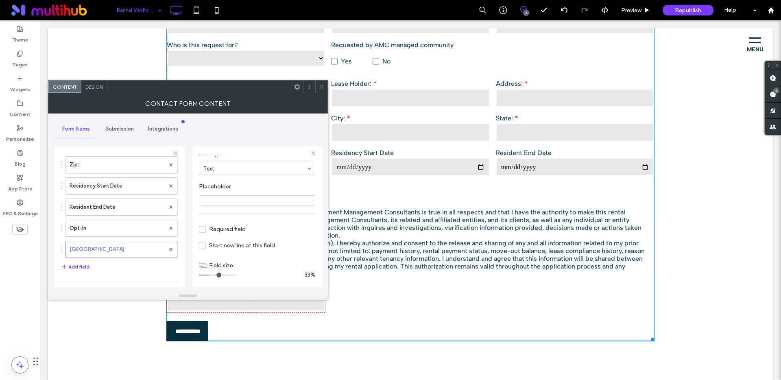
scroll to position [57, 0]
click at [232, 128] on div "**********" at bounding box center [187, 202] width 267 height 178
click at [169, 250] on icon at bounding box center [170, 249] width 3 height 3
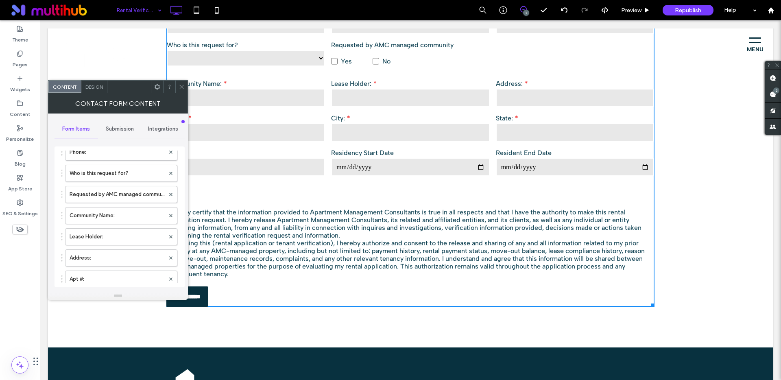
scroll to position [145, 0]
click at [182, 89] on icon at bounding box center [182, 87] width 6 height 6
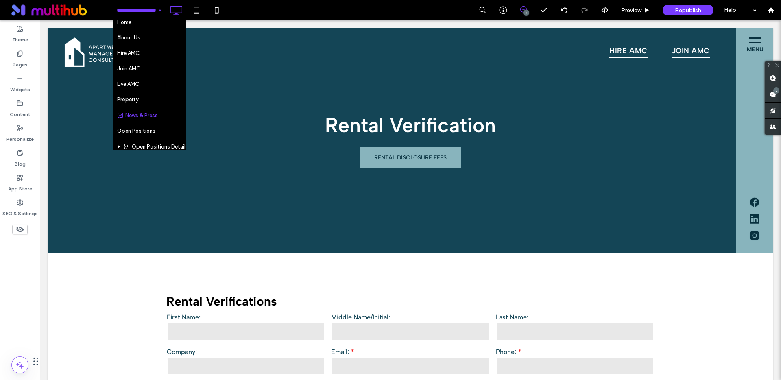
scroll to position [0, 0]
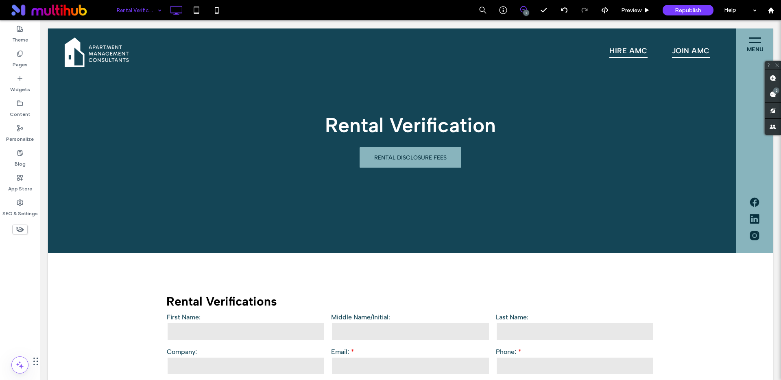
click at [162, 9] on div "Rental Verification" at bounding box center [139, 10] width 53 height 20
